Goal: Task Accomplishment & Management: Use online tool/utility

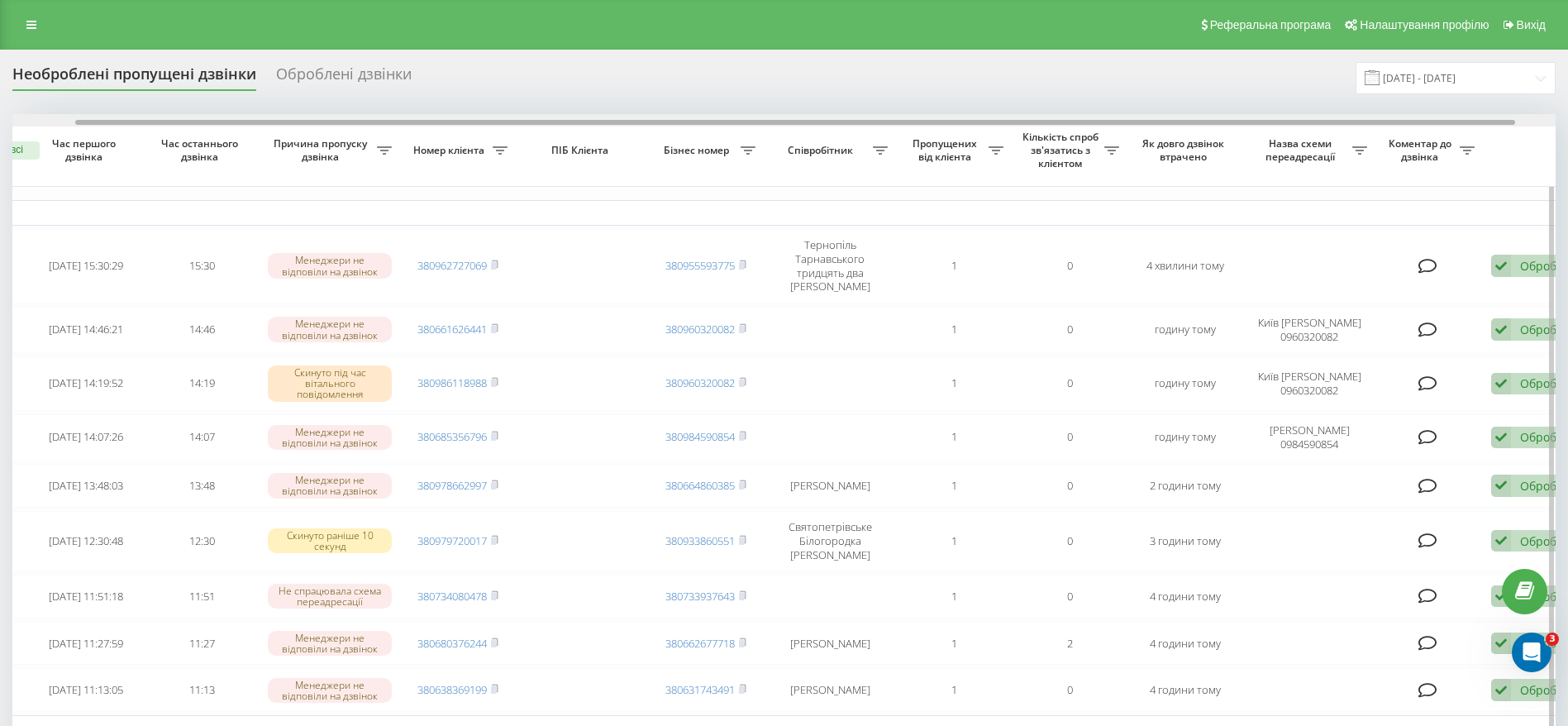
scroll to position [0, 110]
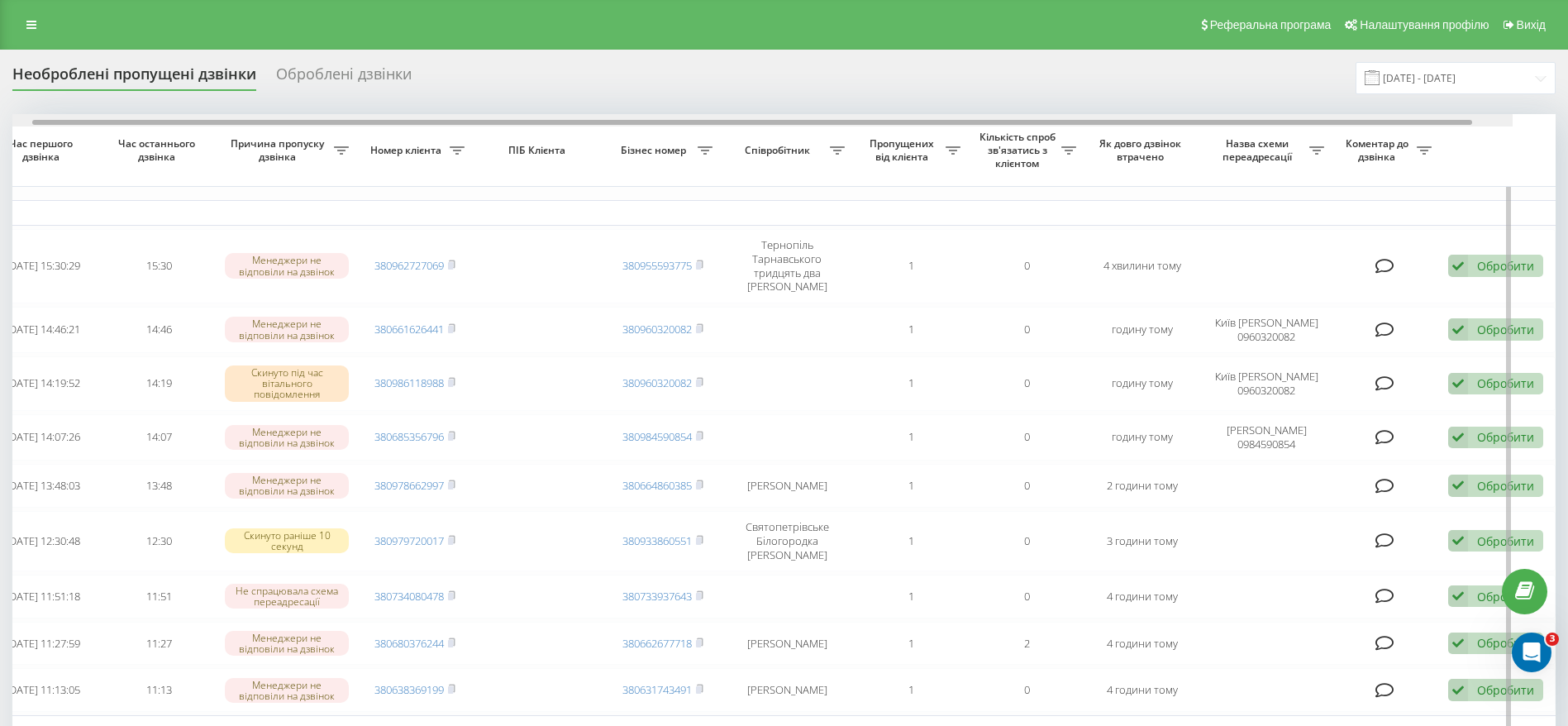
drag, startPoint x: 753, startPoint y: 119, endPoint x: 1147, endPoint y: 156, distance: 395.7
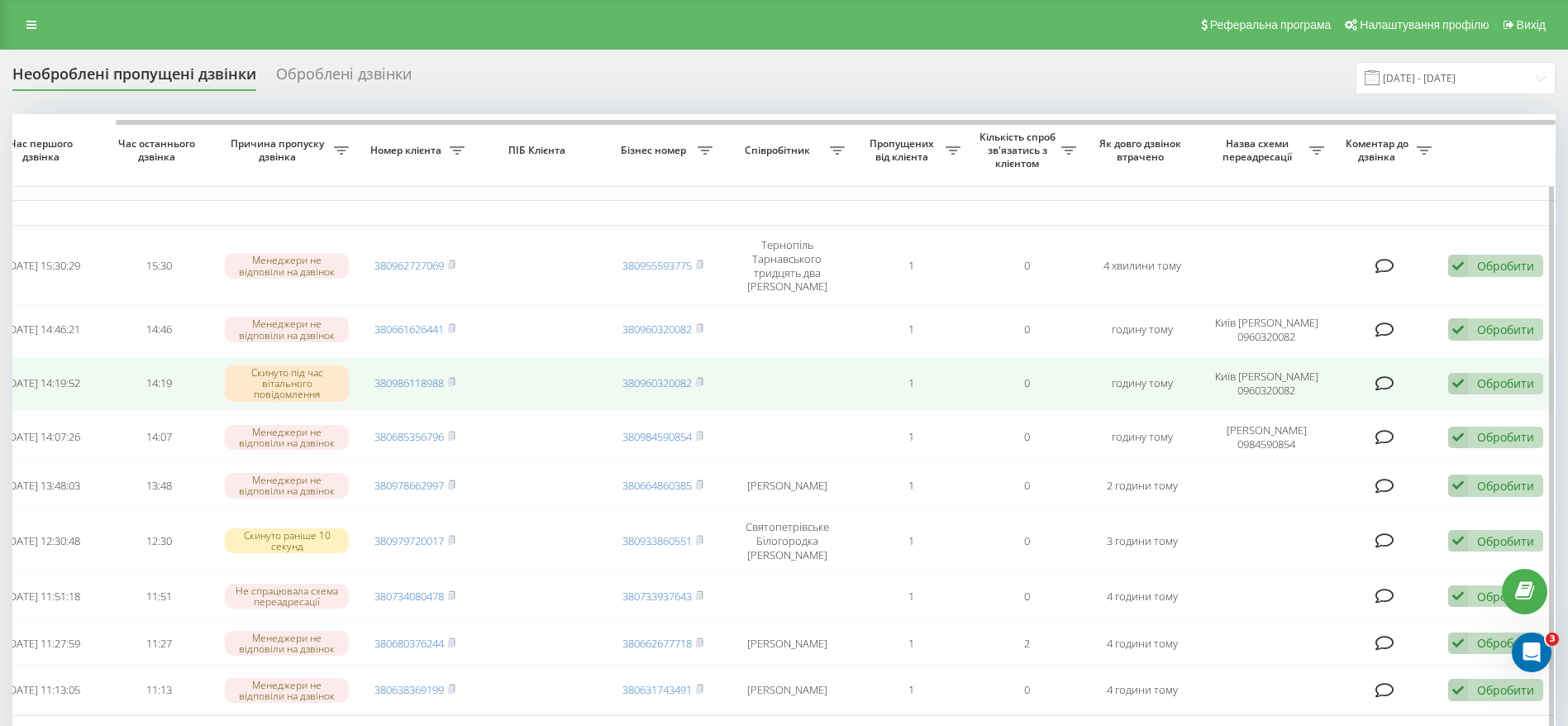
click at [1525, 373] on div "Обробити Не вдалося зв'язатися Зв'язався з клієнтом за допомогою іншого каналу …" at bounding box center [1496, 384] width 95 height 22
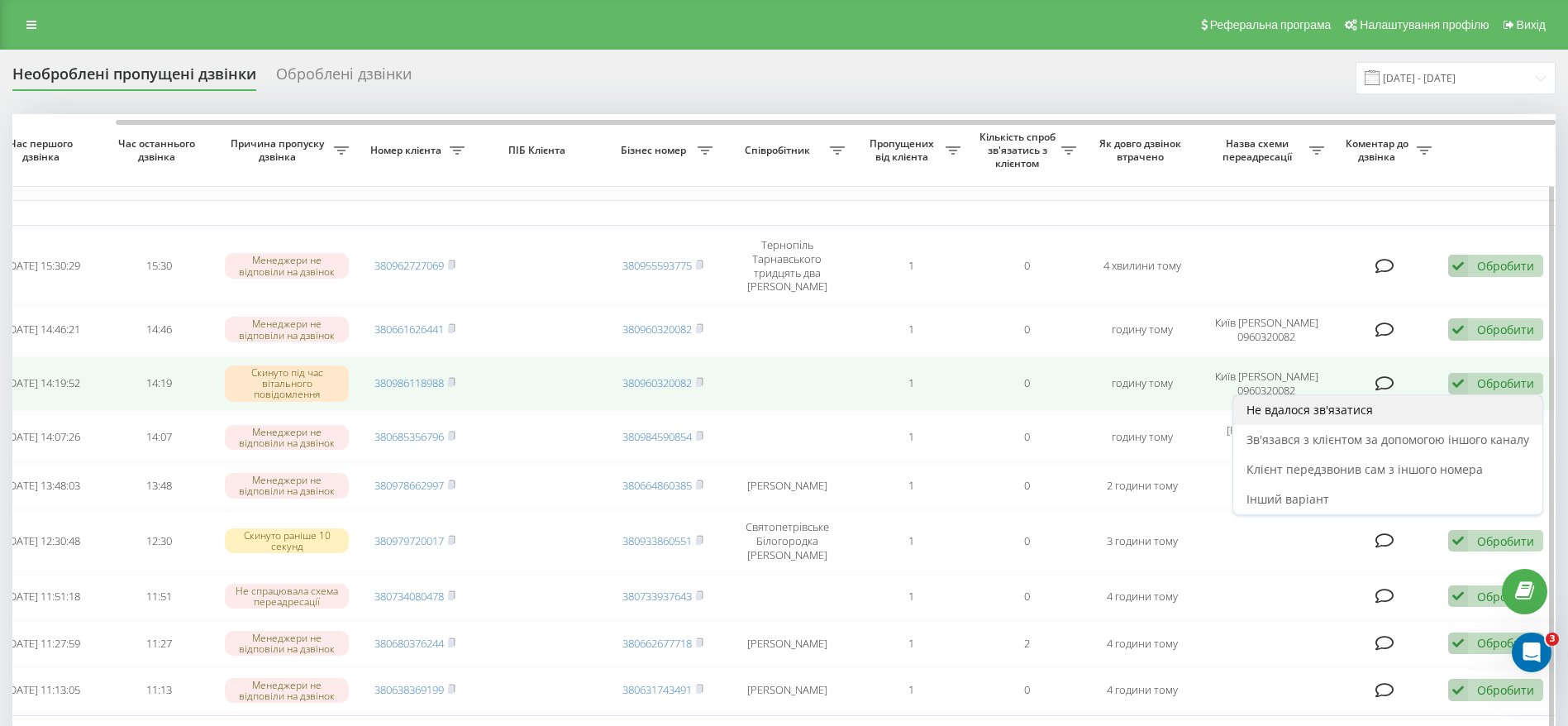
click at [1317, 402] on span "Не вдалося зв'язатися" at bounding box center [1310, 410] width 126 height 16
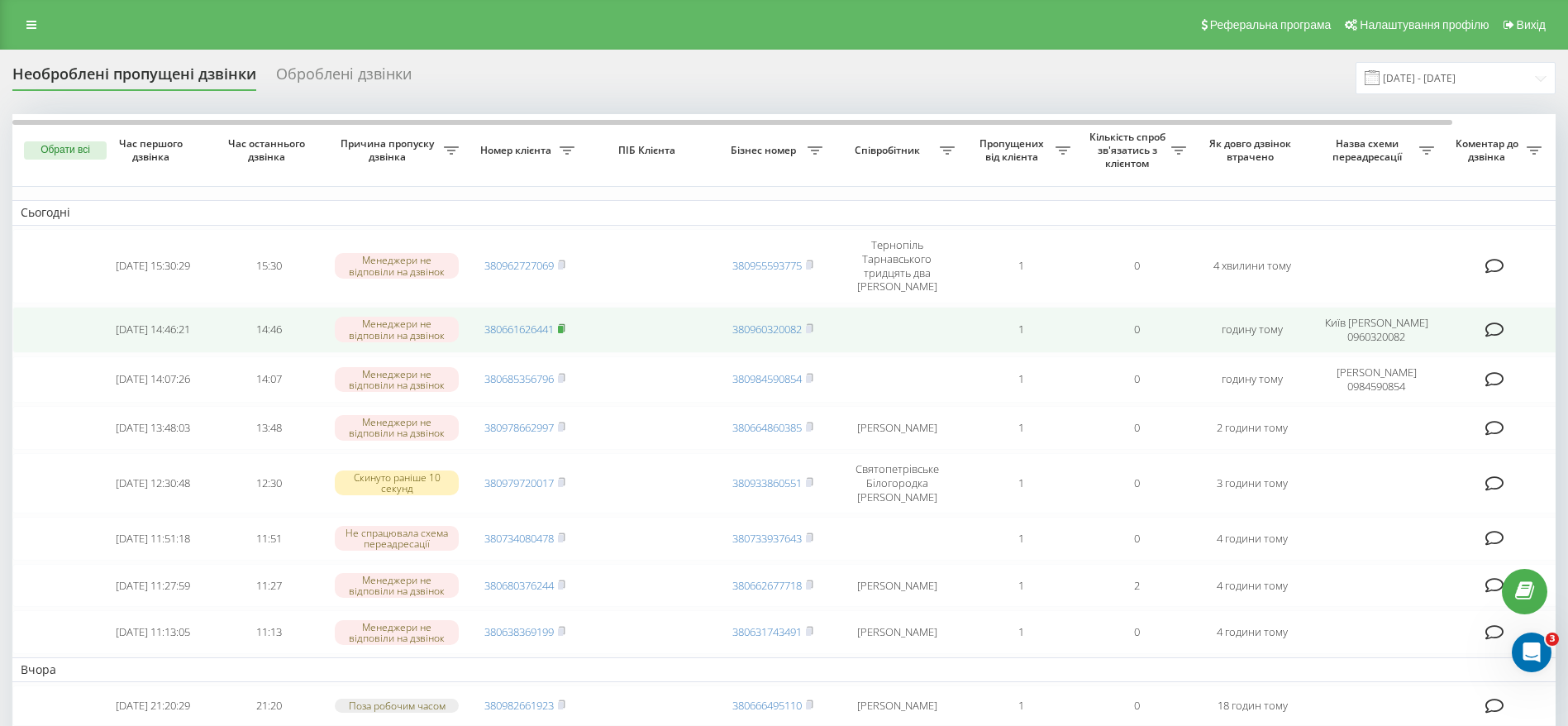
click at [563, 323] on icon at bounding box center [561, 328] width 7 height 10
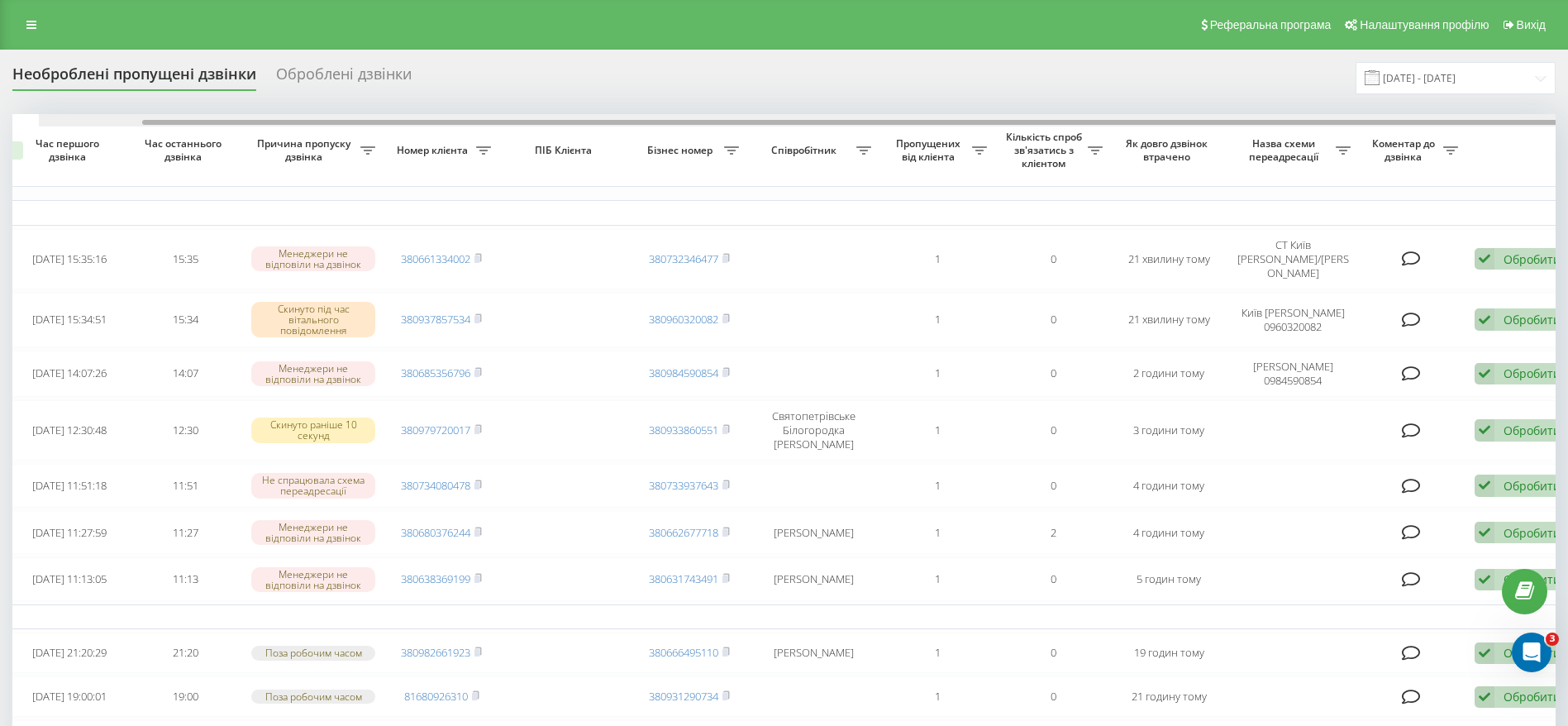
scroll to position [0, 110]
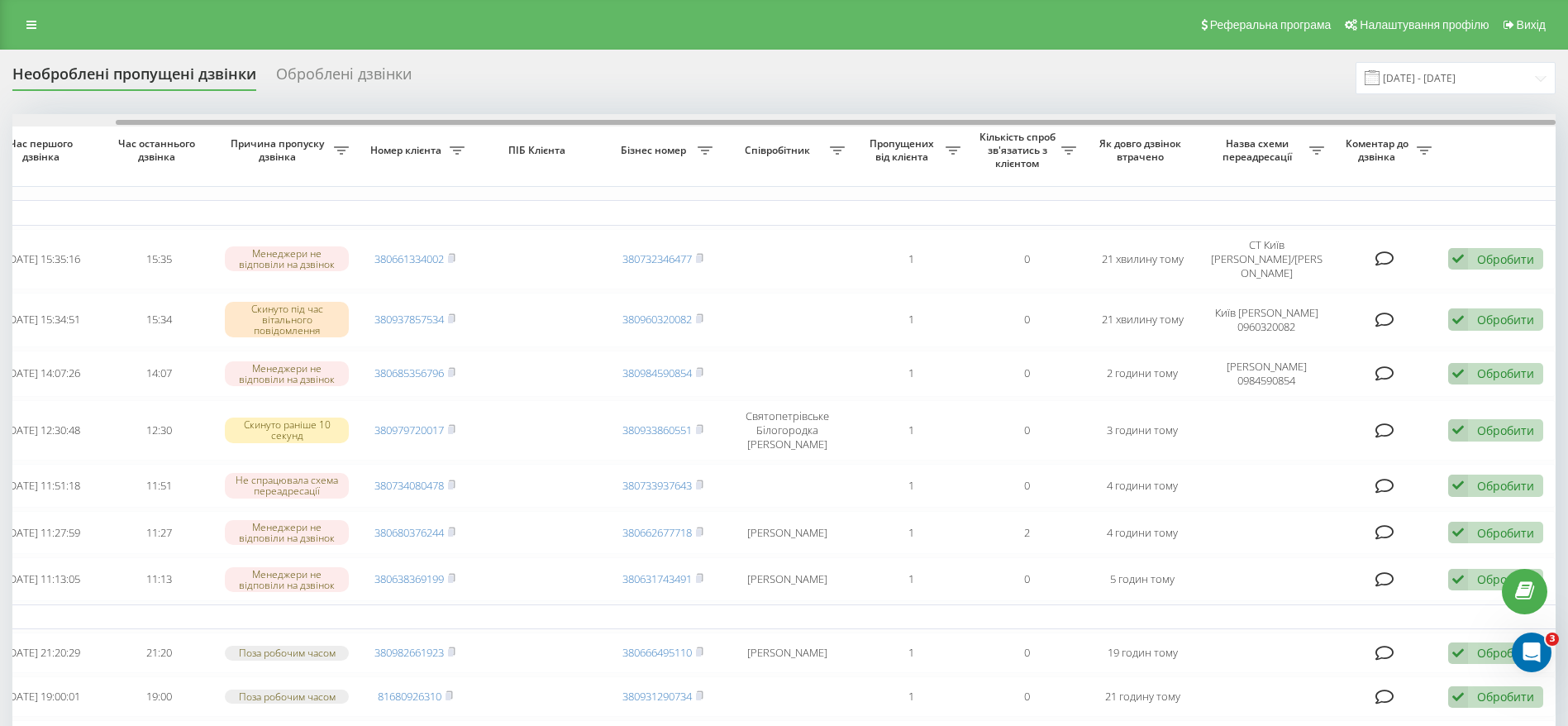
drag, startPoint x: 865, startPoint y: 120, endPoint x: 1179, endPoint y: 146, distance: 315.1
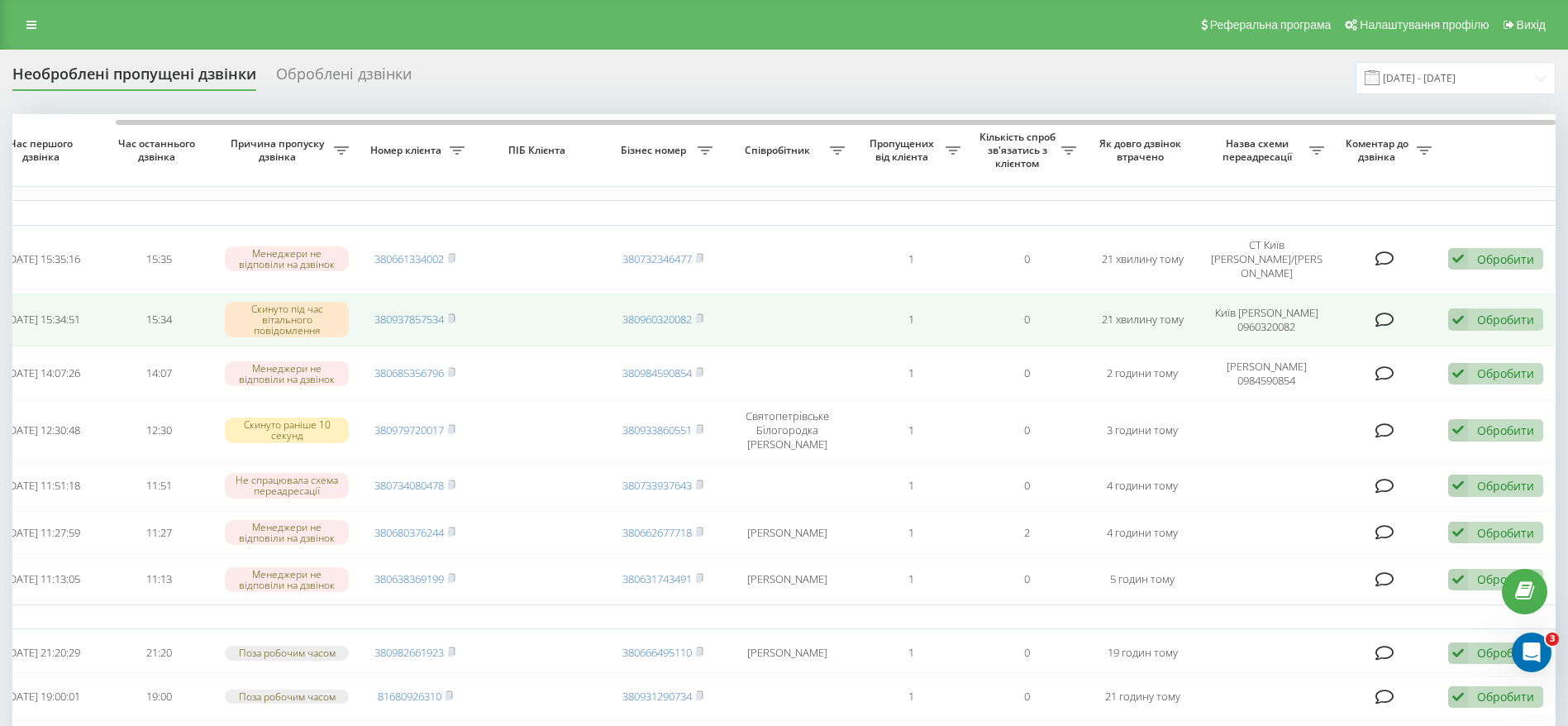
click at [1509, 311] on div "Обробити" at bounding box center [1505, 319] width 57 height 16
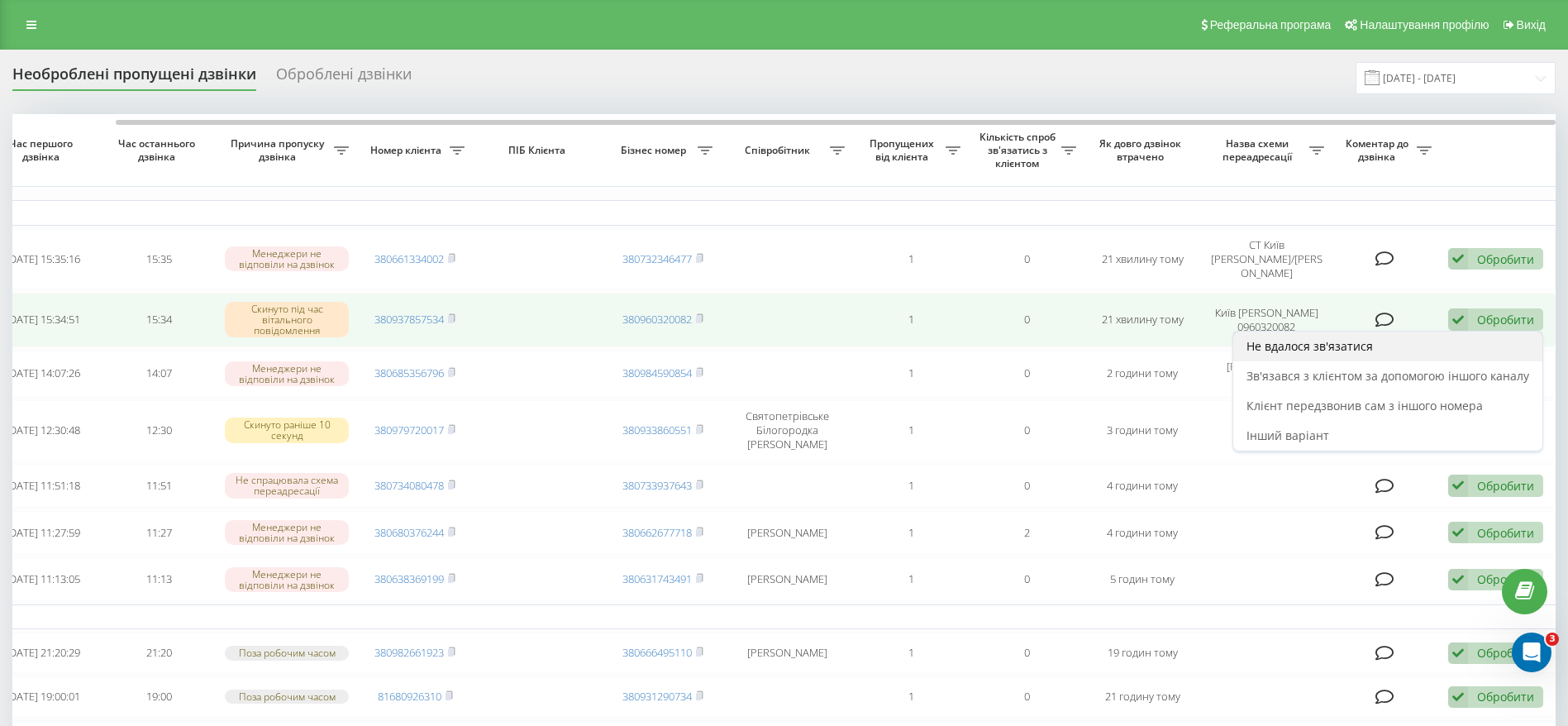
click at [1337, 338] on span "Не вдалося зв'язатися" at bounding box center [1310, 346] width 126 height 16
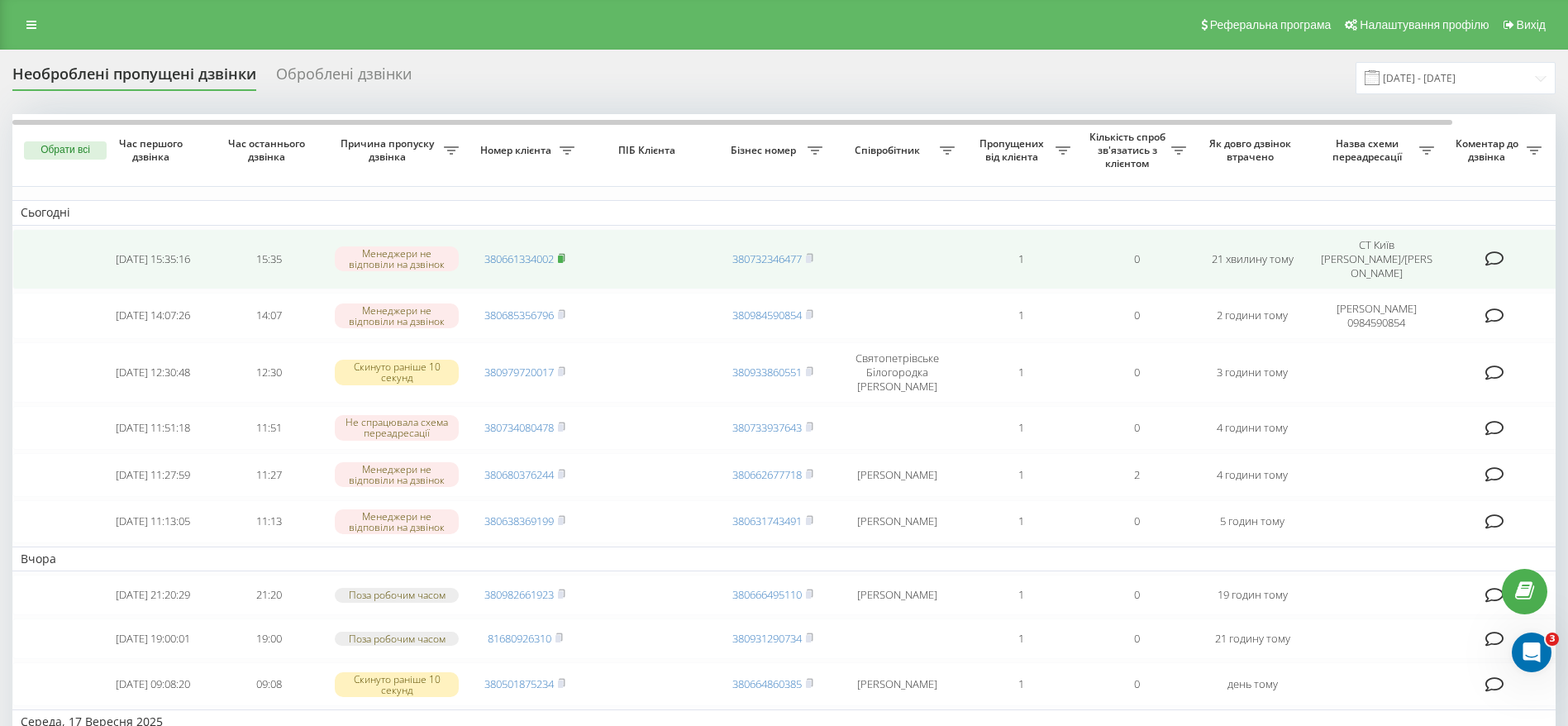
click at [566, 253] on icon at bounding box center [561, 258] width 7 height 10
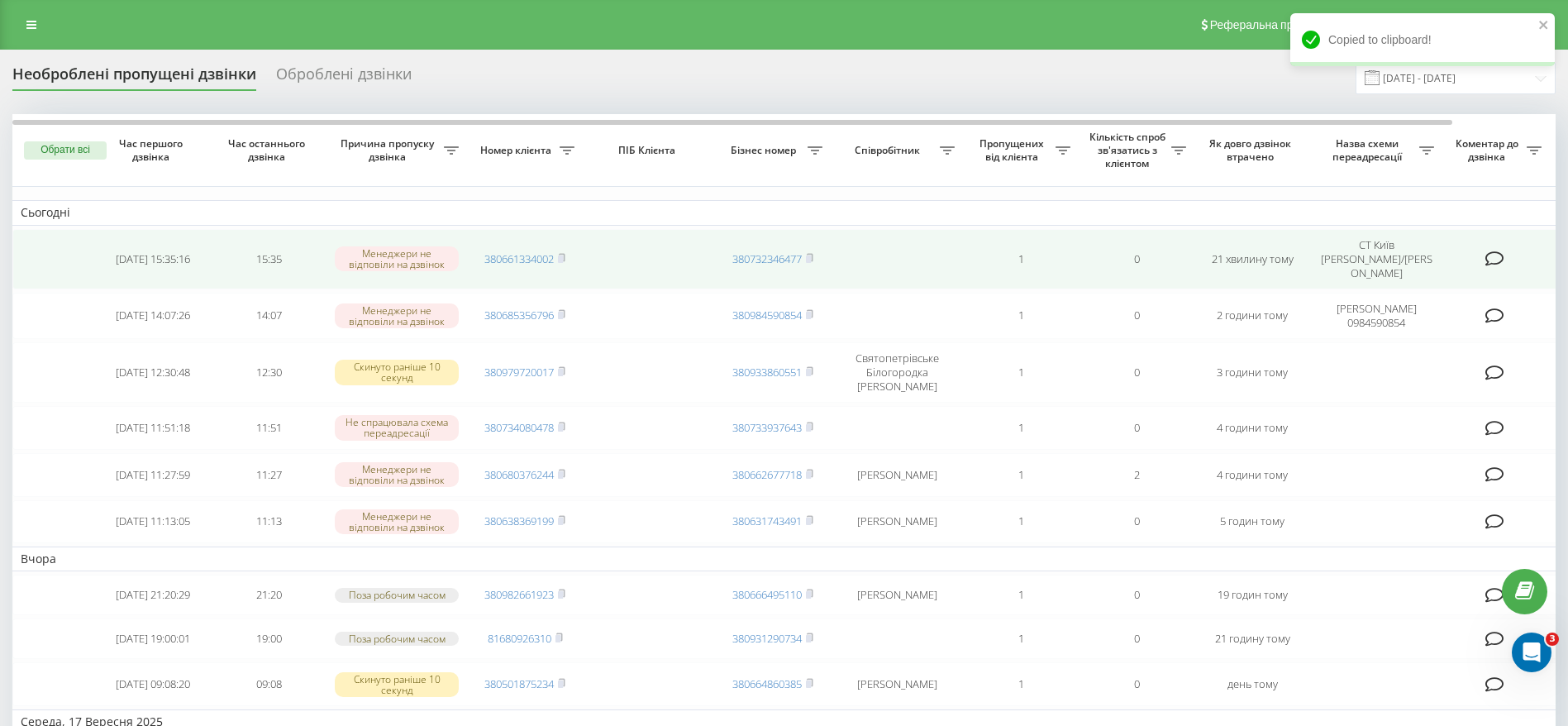
click at [558, 252] on span "380661334002" at bounding box center [525, 259] width 81 height 15
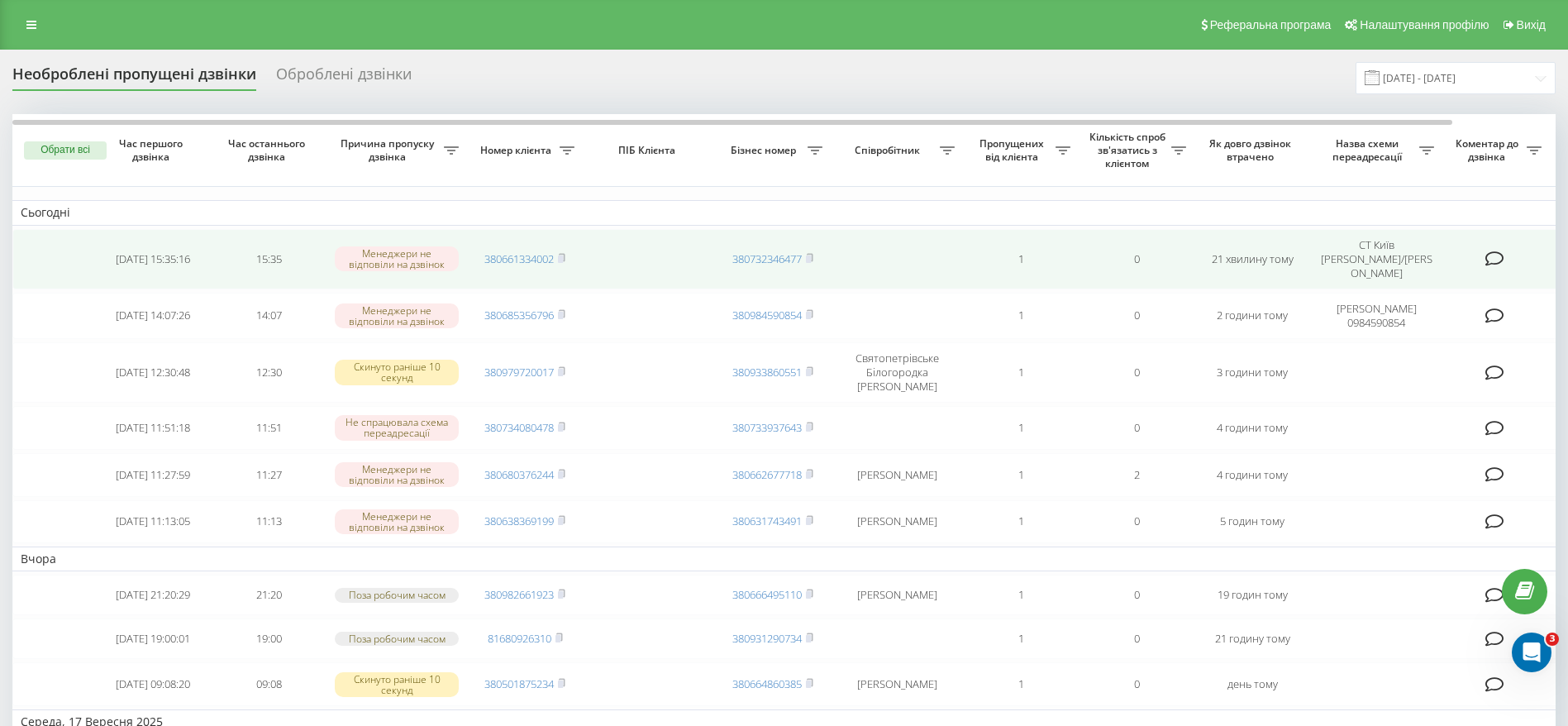
click at [570, 248] on td "380661334002" at bounding box center [524, 259] width 115 height 61
click at [565, 254] on icon at bounding box center [561, 258] width 6 height 7
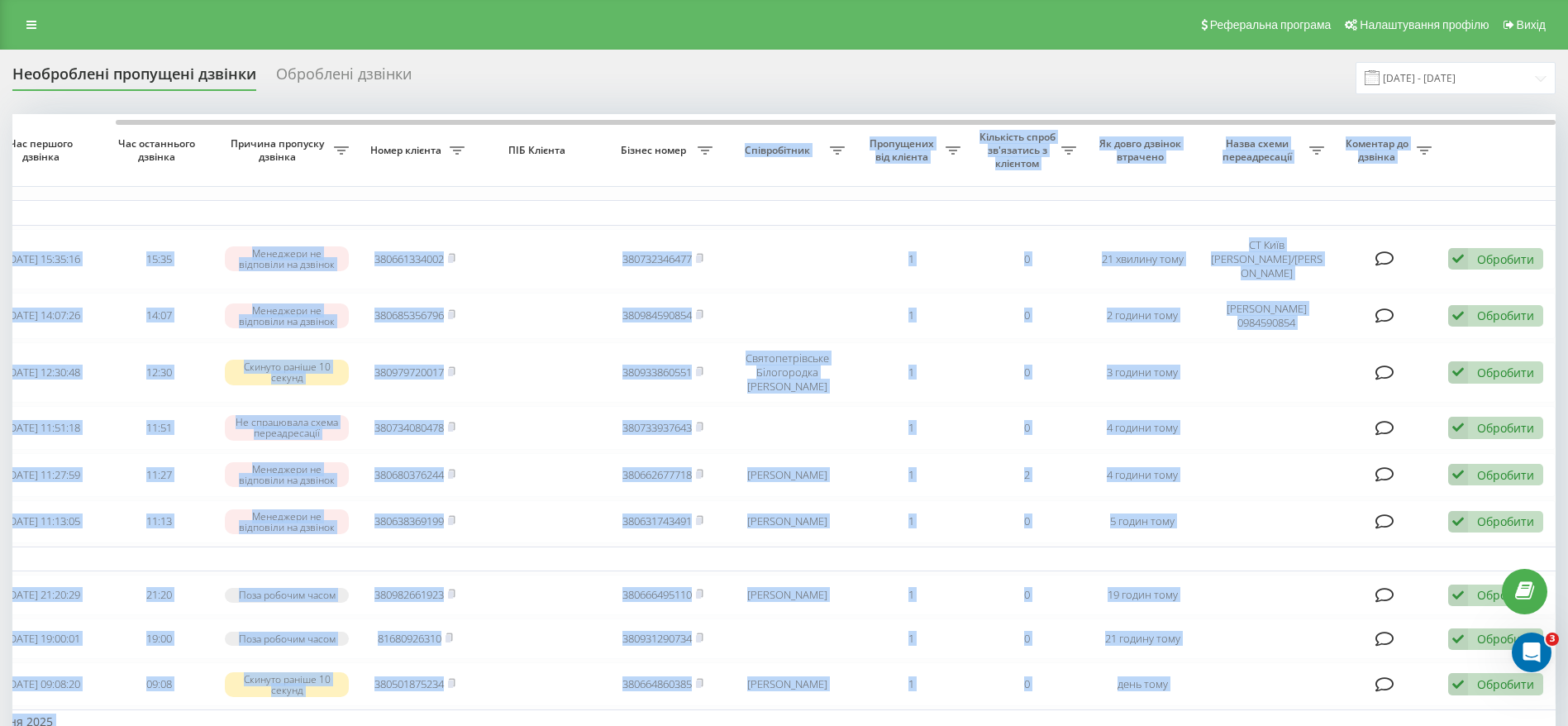
drag, startPoint x: 320, startPoint y: 117, endPoint x: 733, endPoint y: 145, distance: 413.9
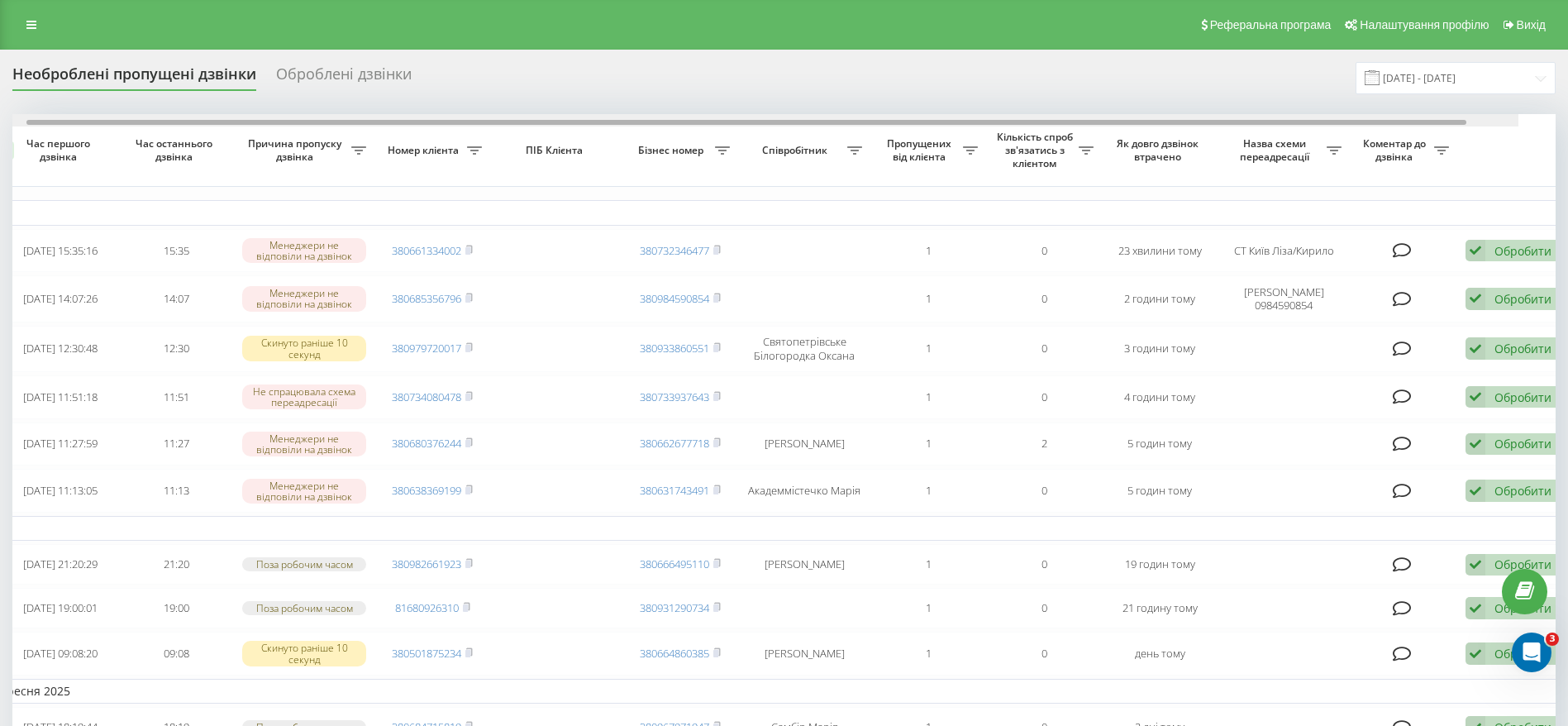
scroll to position [0, 110]
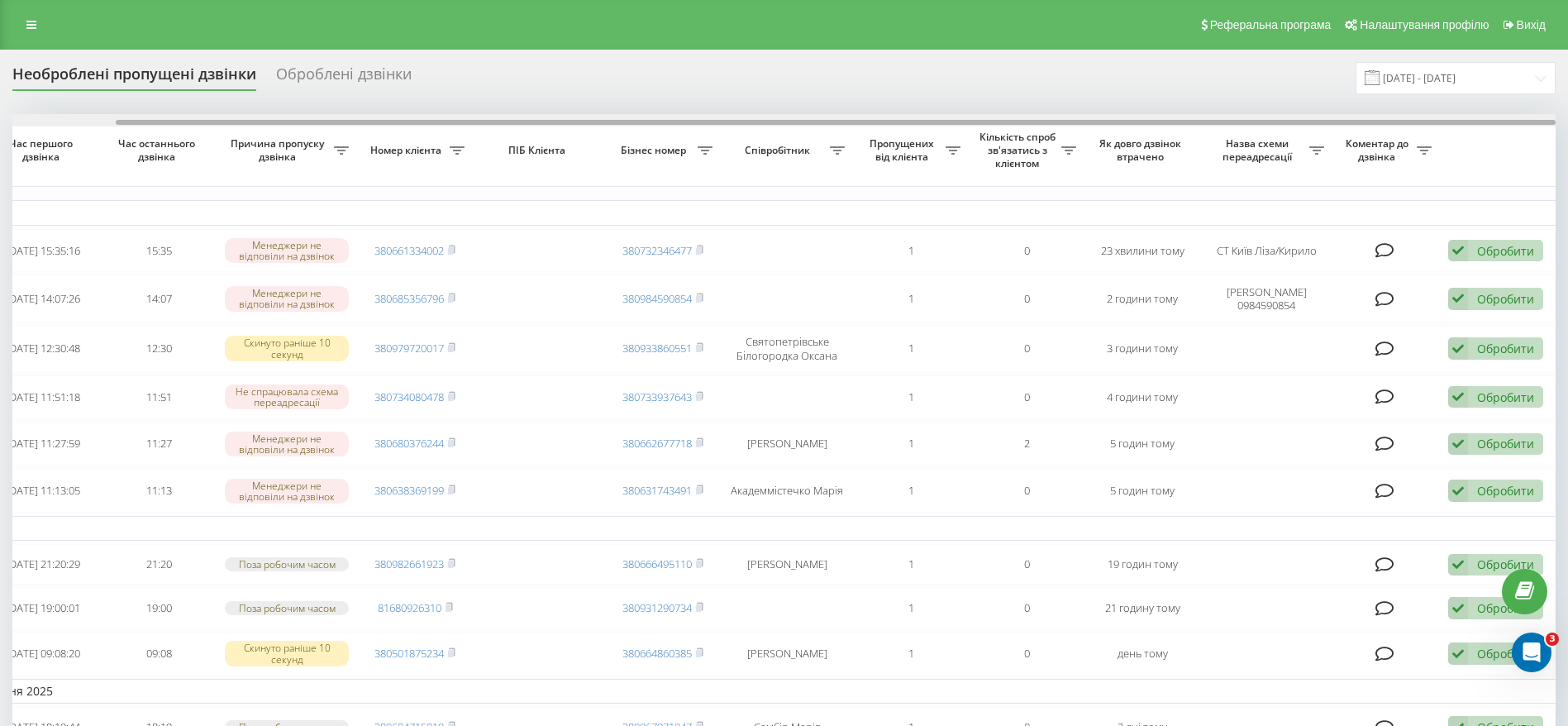
drag, startPoint x: 875, startPoint y: 120, endPoint x: 1133, endPoint y: 131, distance: 258.2
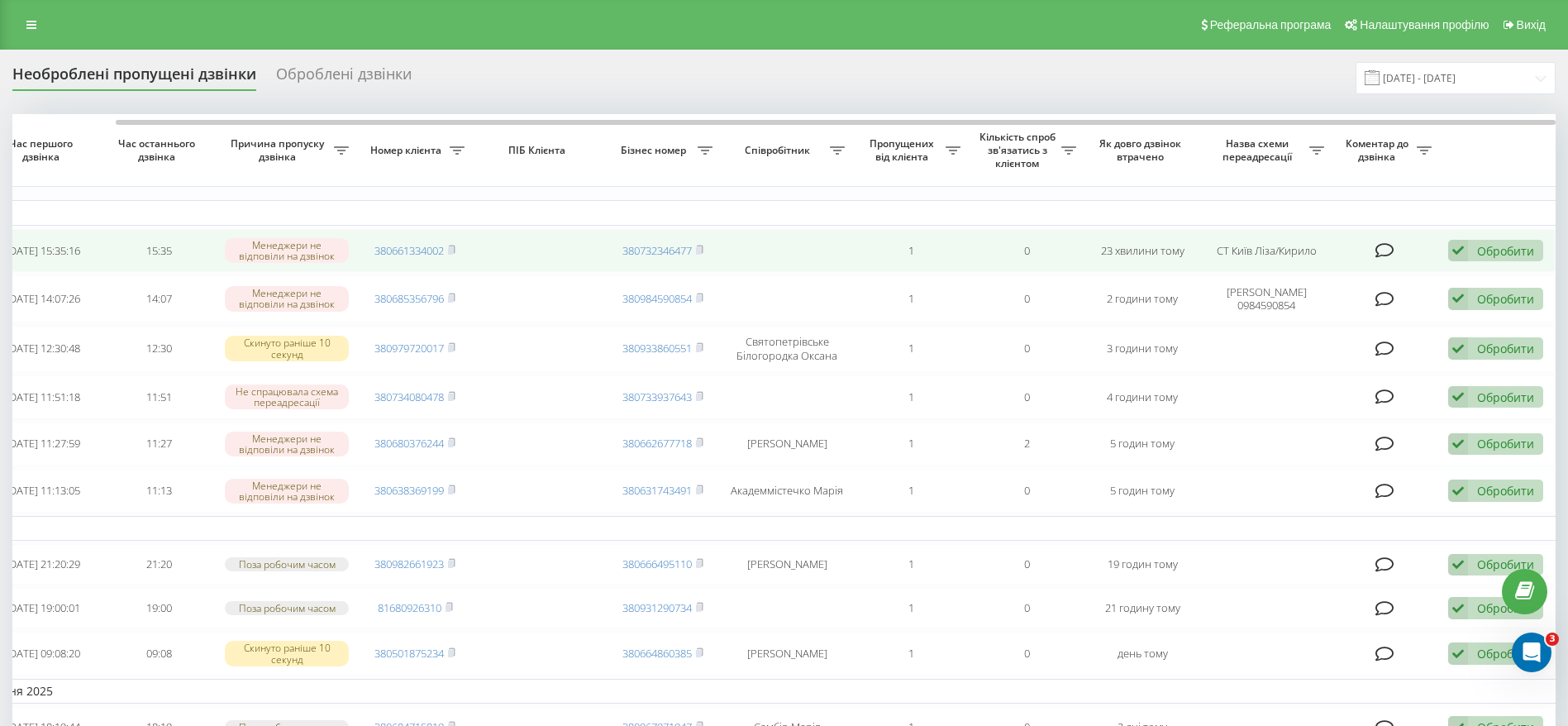
click at [1510, 254] on div "Обробити" at bounding box center [1505, 251] width 57 height 16
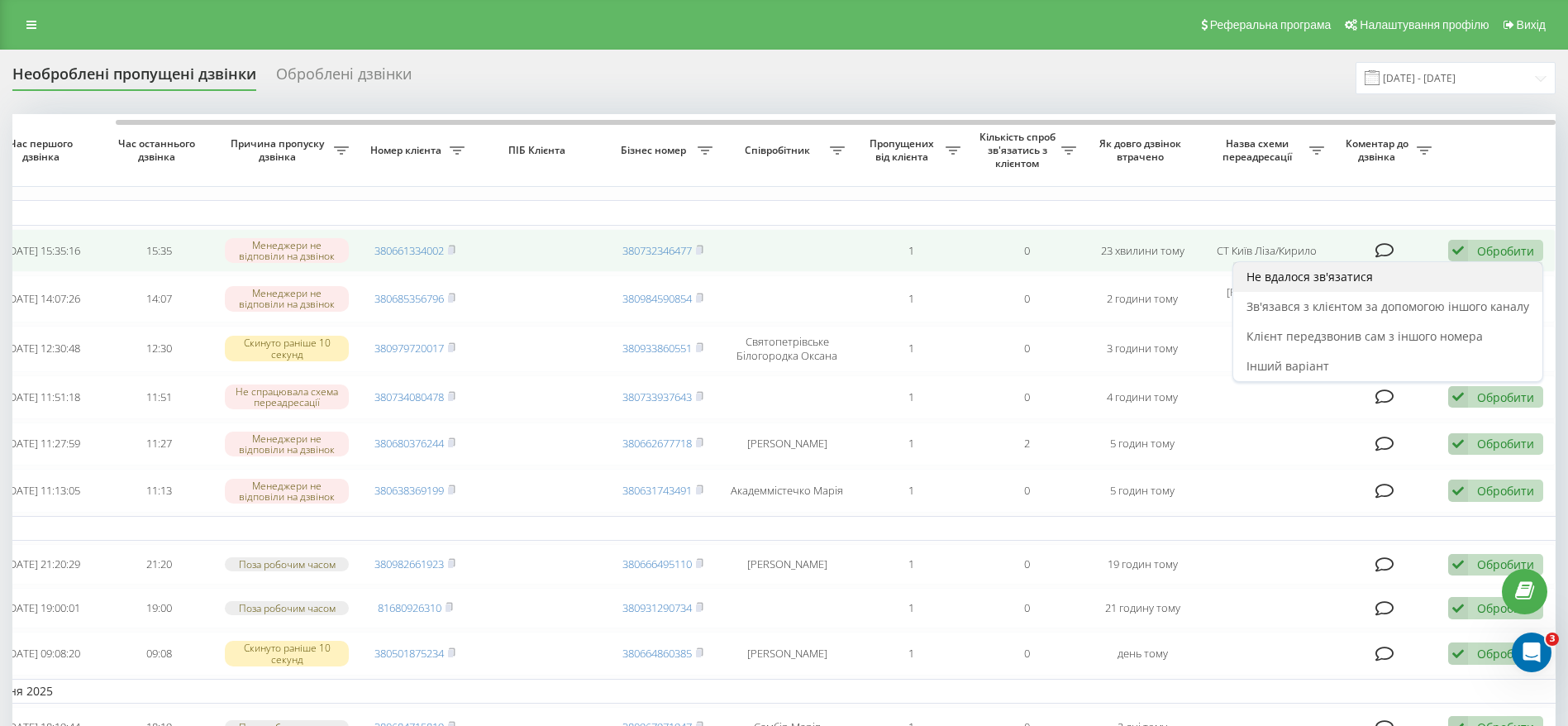
click at [1362, 277] on span "Не вдалося зв'язатися" at bounding box center [1310, 276] width 126 height 16
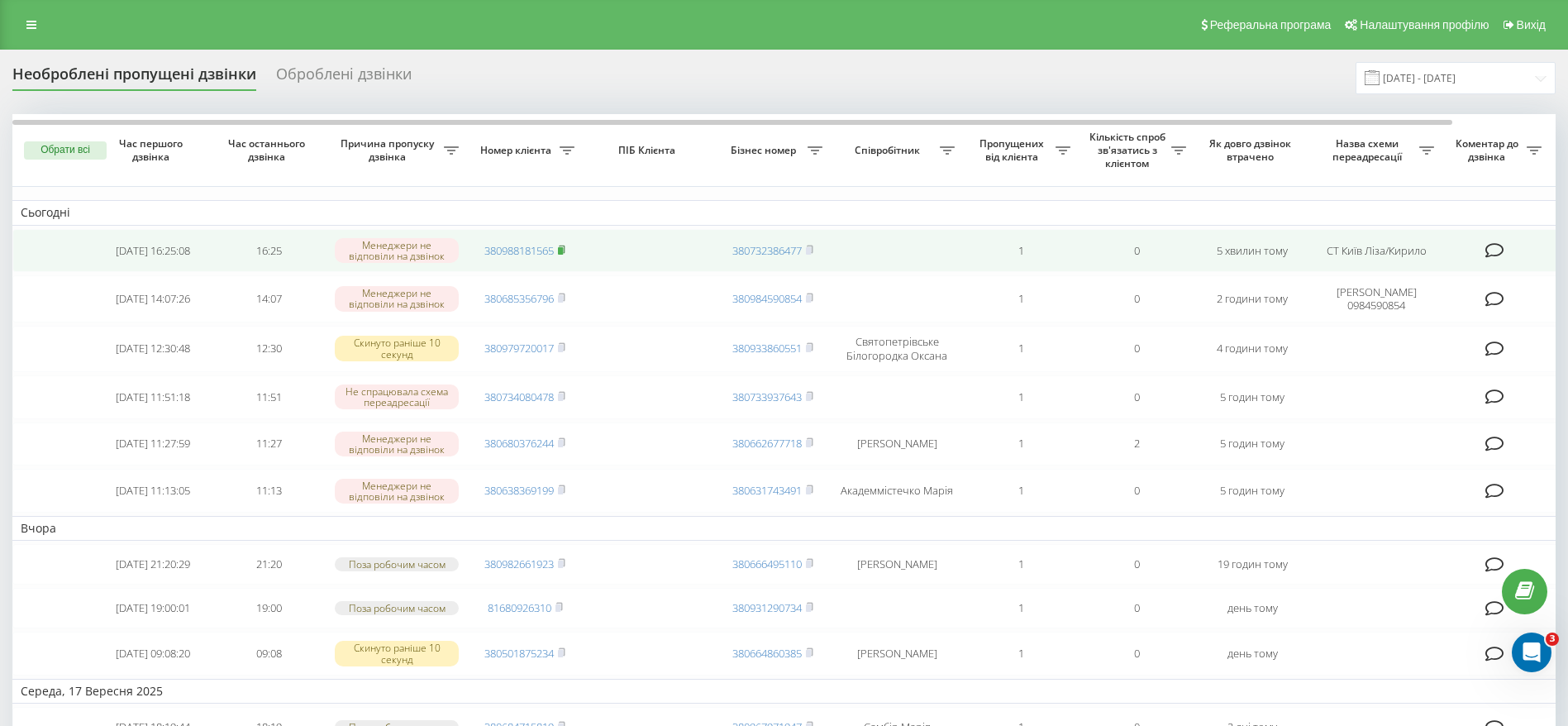
click at [566, 250] on icon at bounding box center [561, 250] width 7 height 10
